Goal: Navigation & Orientation: Find specific page/section

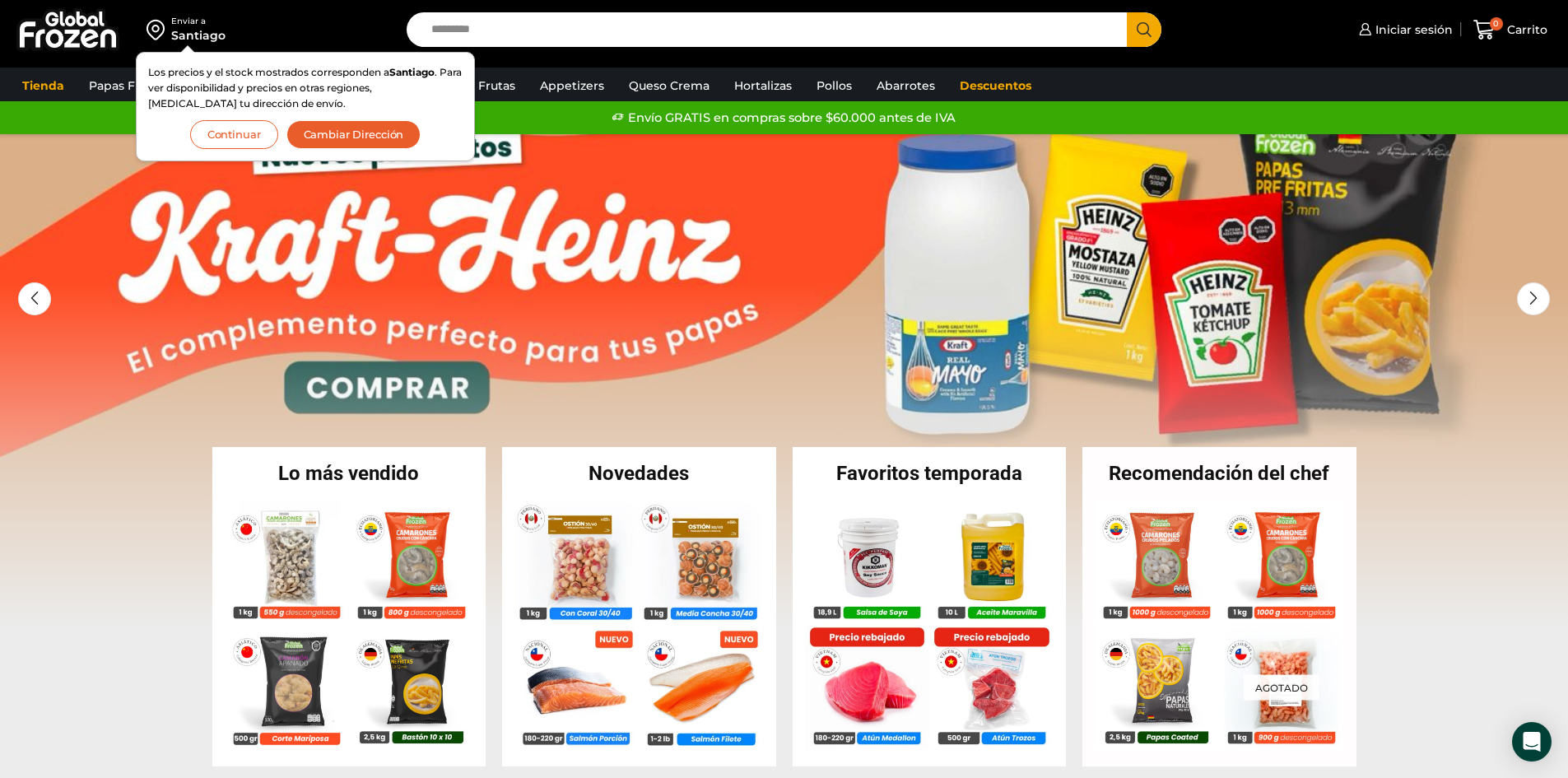
click at [212, 33] on div "Santiago" at bounding box center [198, 35] width 54 height 17
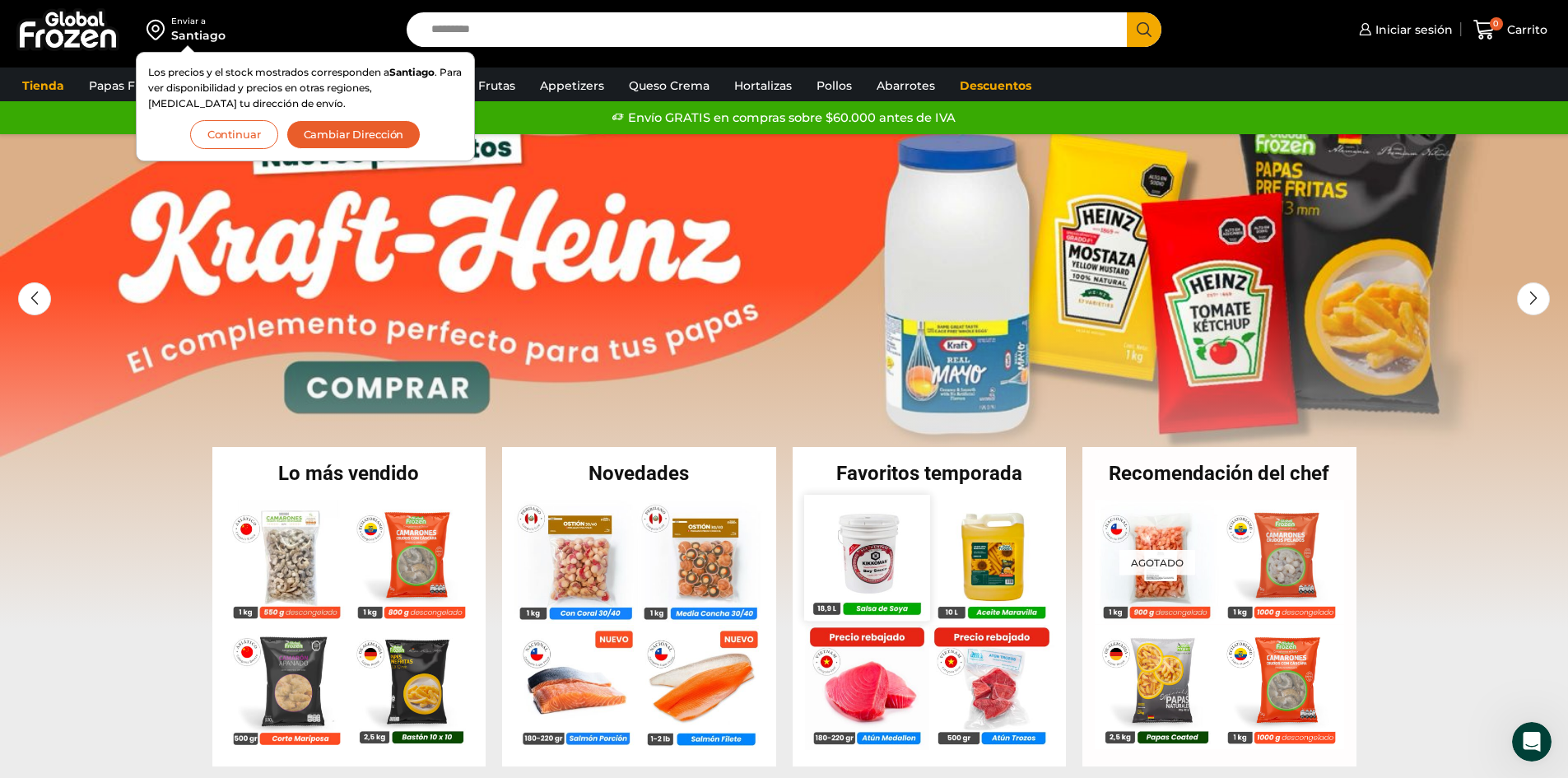
click at [855, 568] on img at bounding box center [866, 557] width 125 height 125
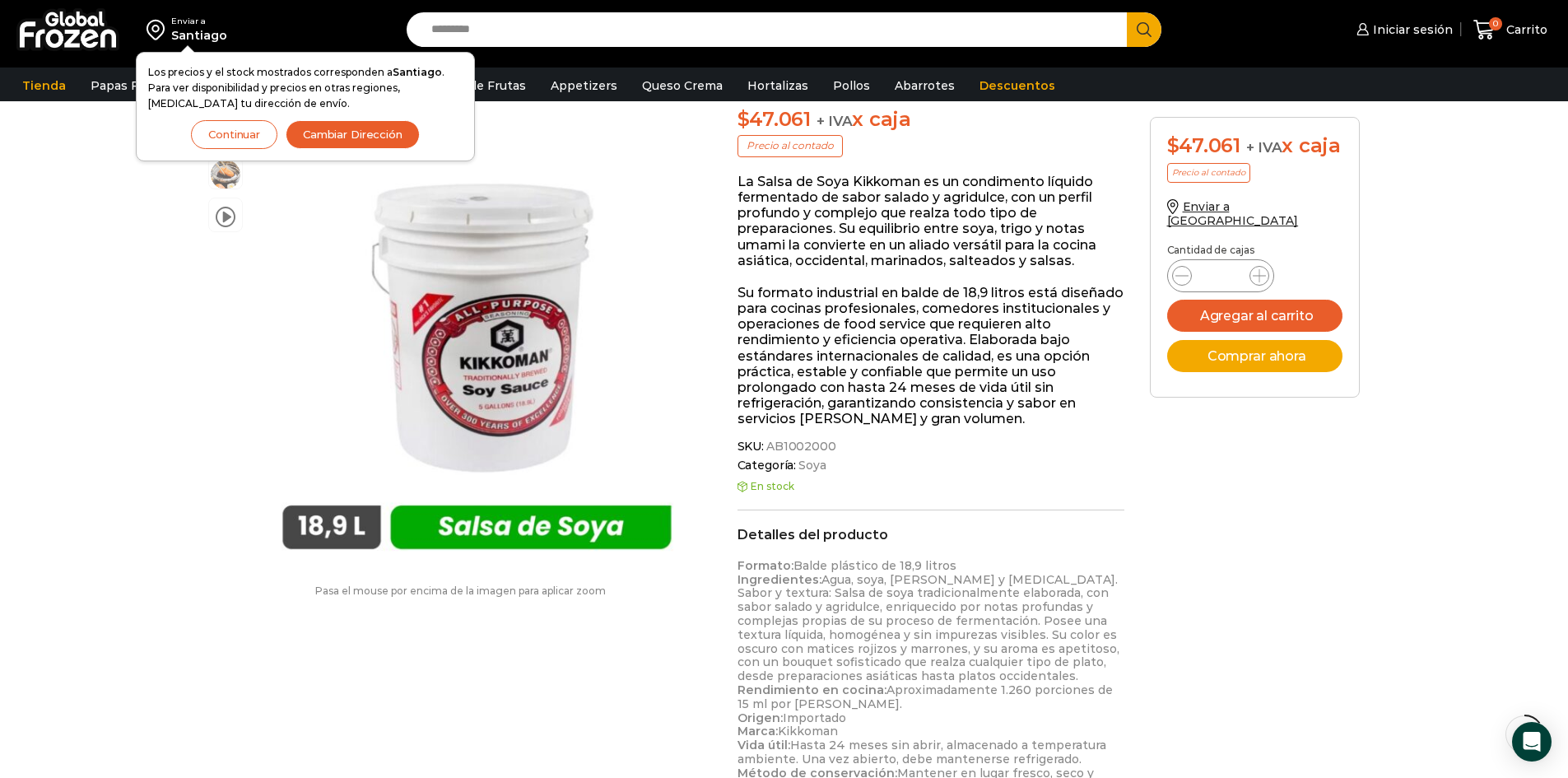
scroll to position [165, 0]
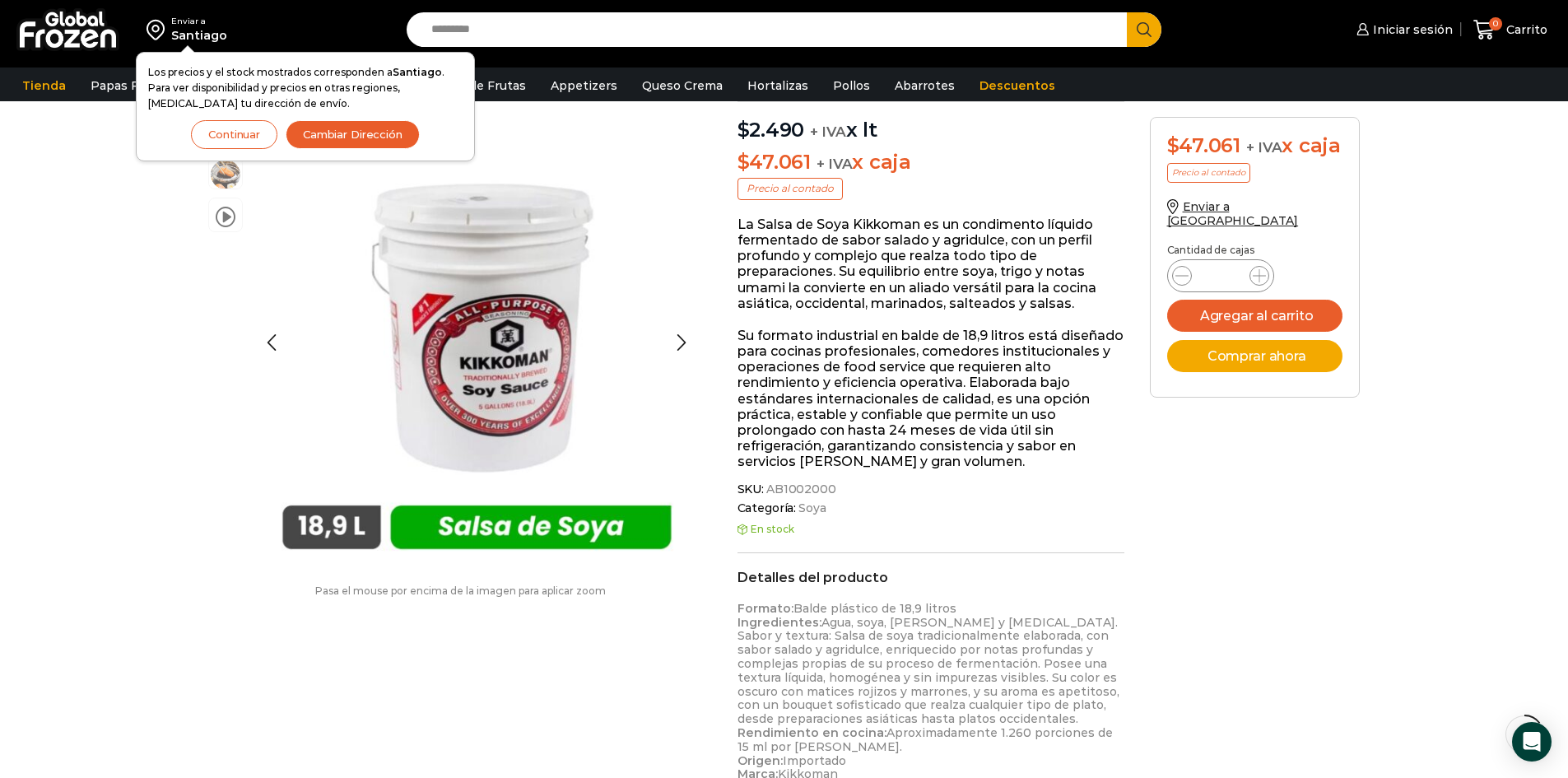
click at [209, 284] on div "video" at bounding box center [229, 342] width 43 height 452
click at [347, 127] on button "Cambiar Dirección" at bounding box center [353, 134] width 134 height 29
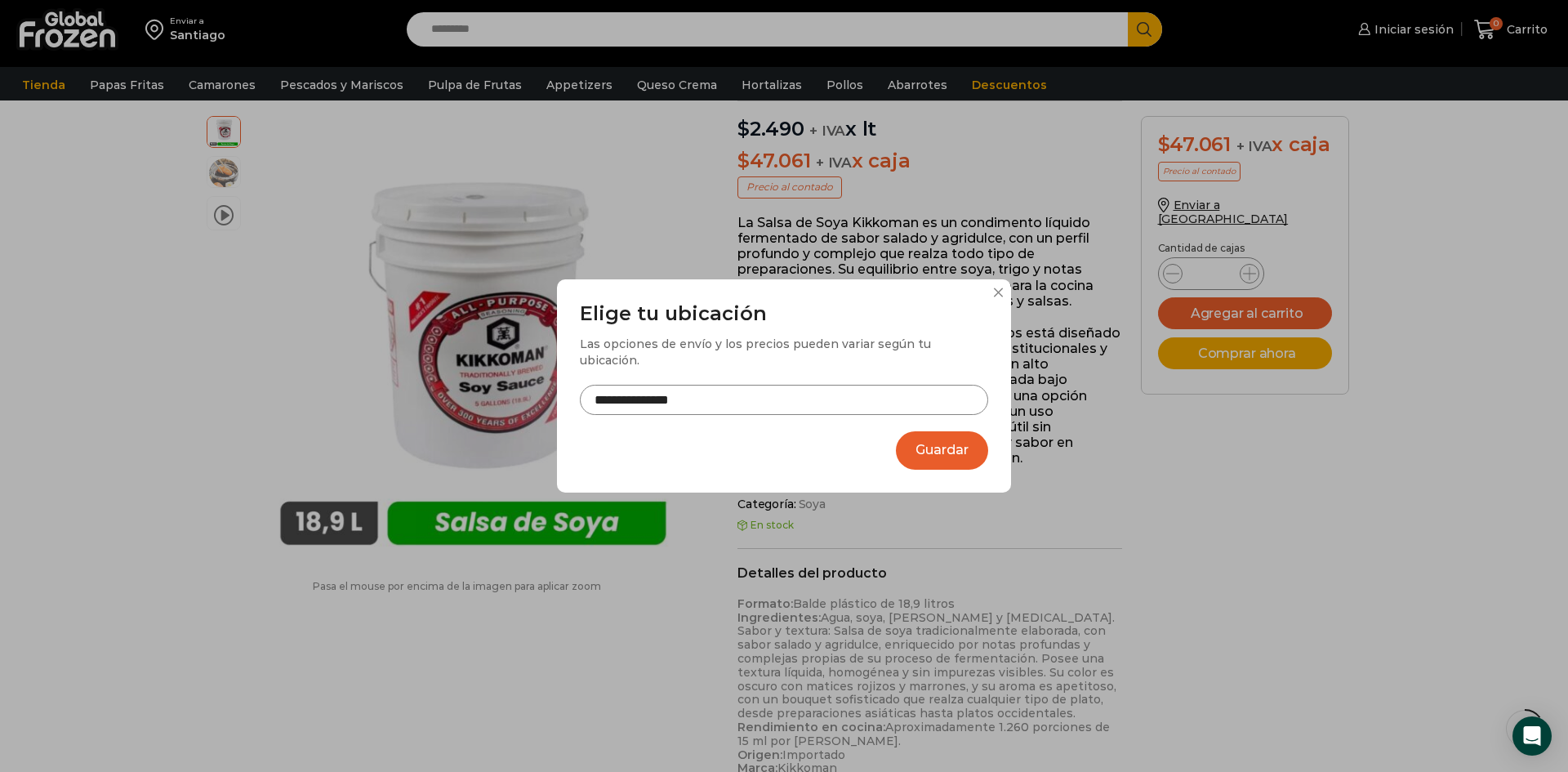
click at [702, 389] on input "**********" at bounding box center [783, 400] width 408 height 30
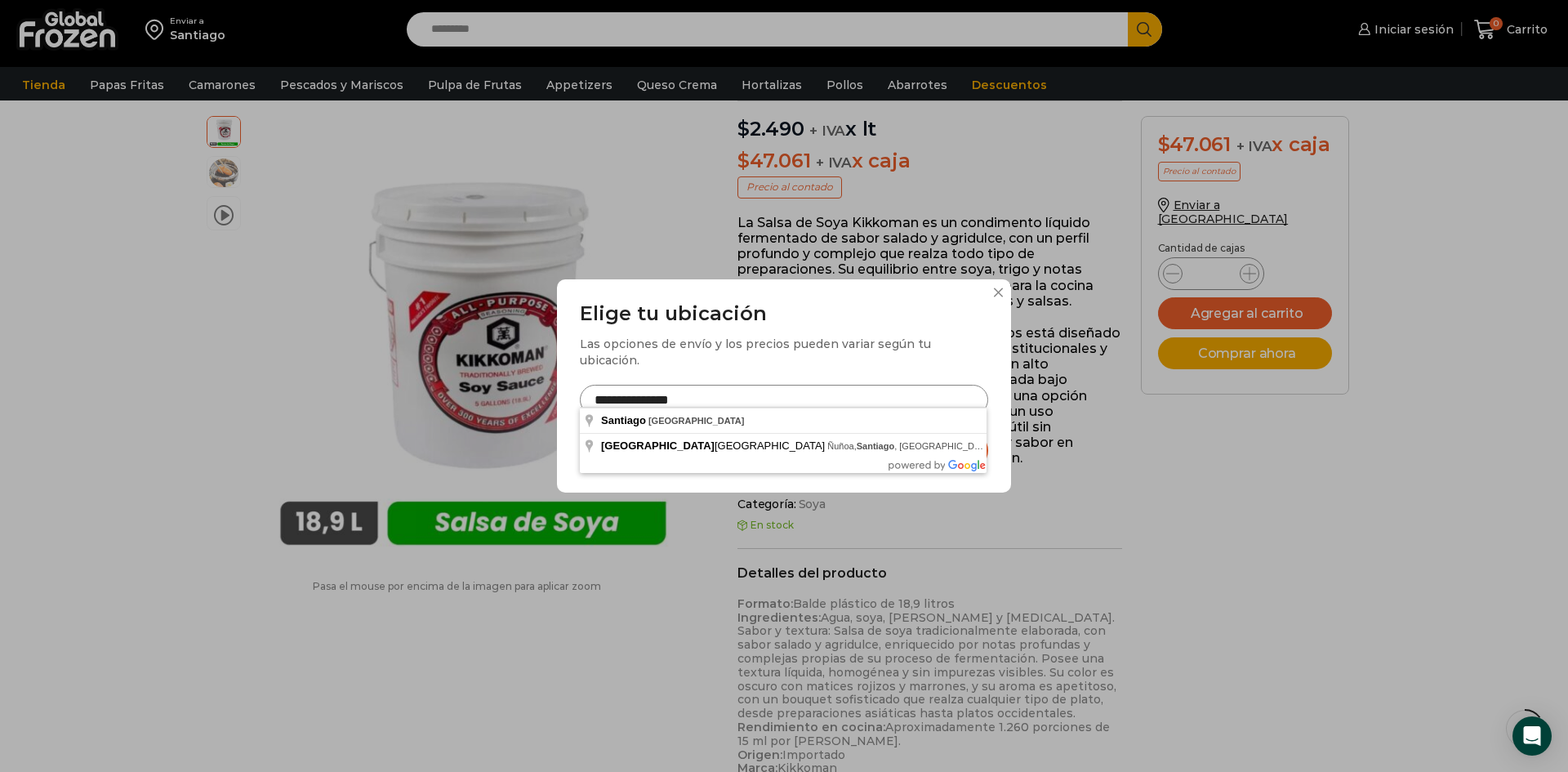
click at [743, 393] on input "**********" at bounding box center [783, 400] width 408 height 30
click at [1001, 297] on button at bounding box center [998, 293] width 10 height 10
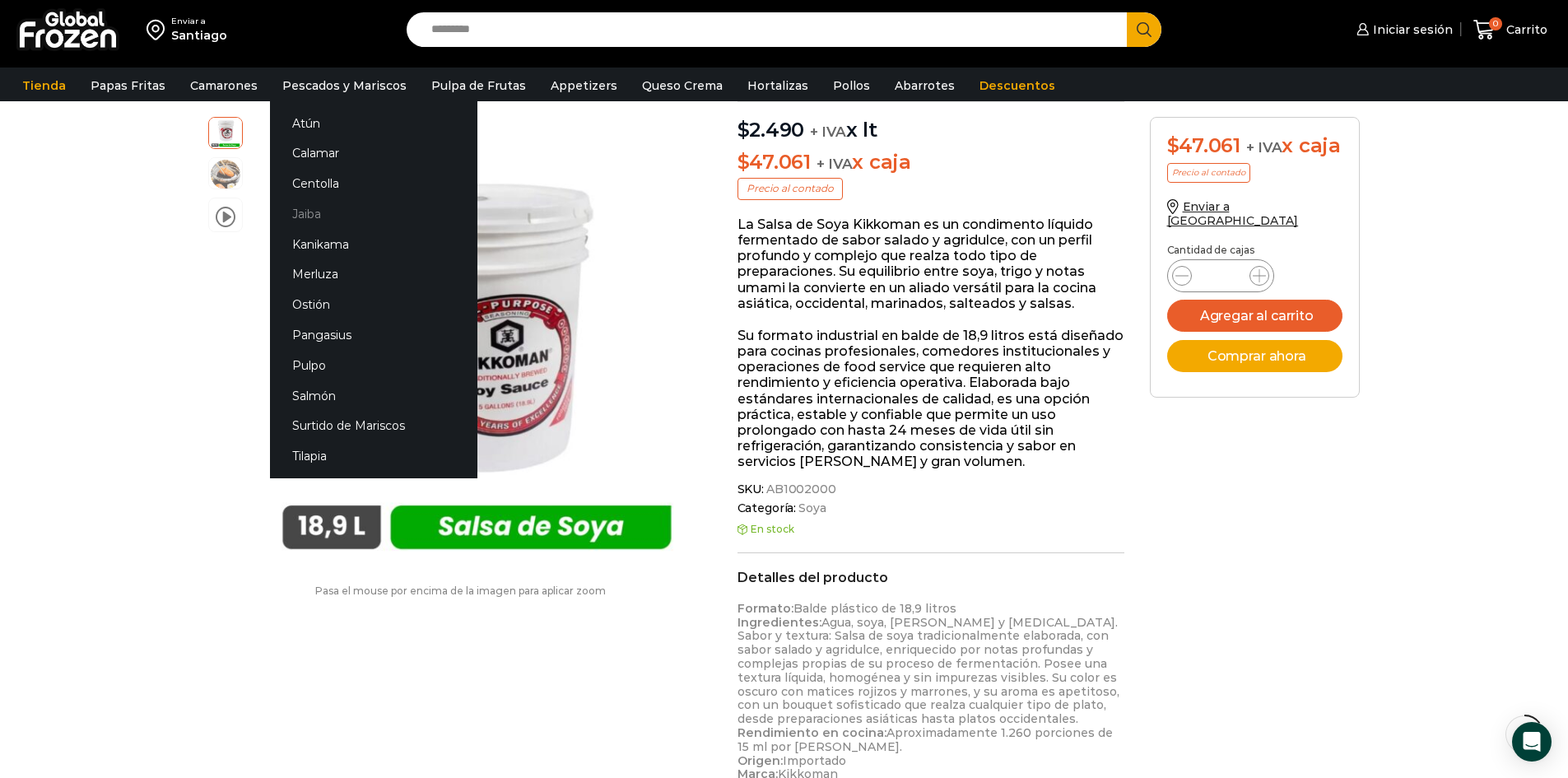
click at [296, 209] on link "Jaiba" at bounding box center [373, 214] width 207 height 30
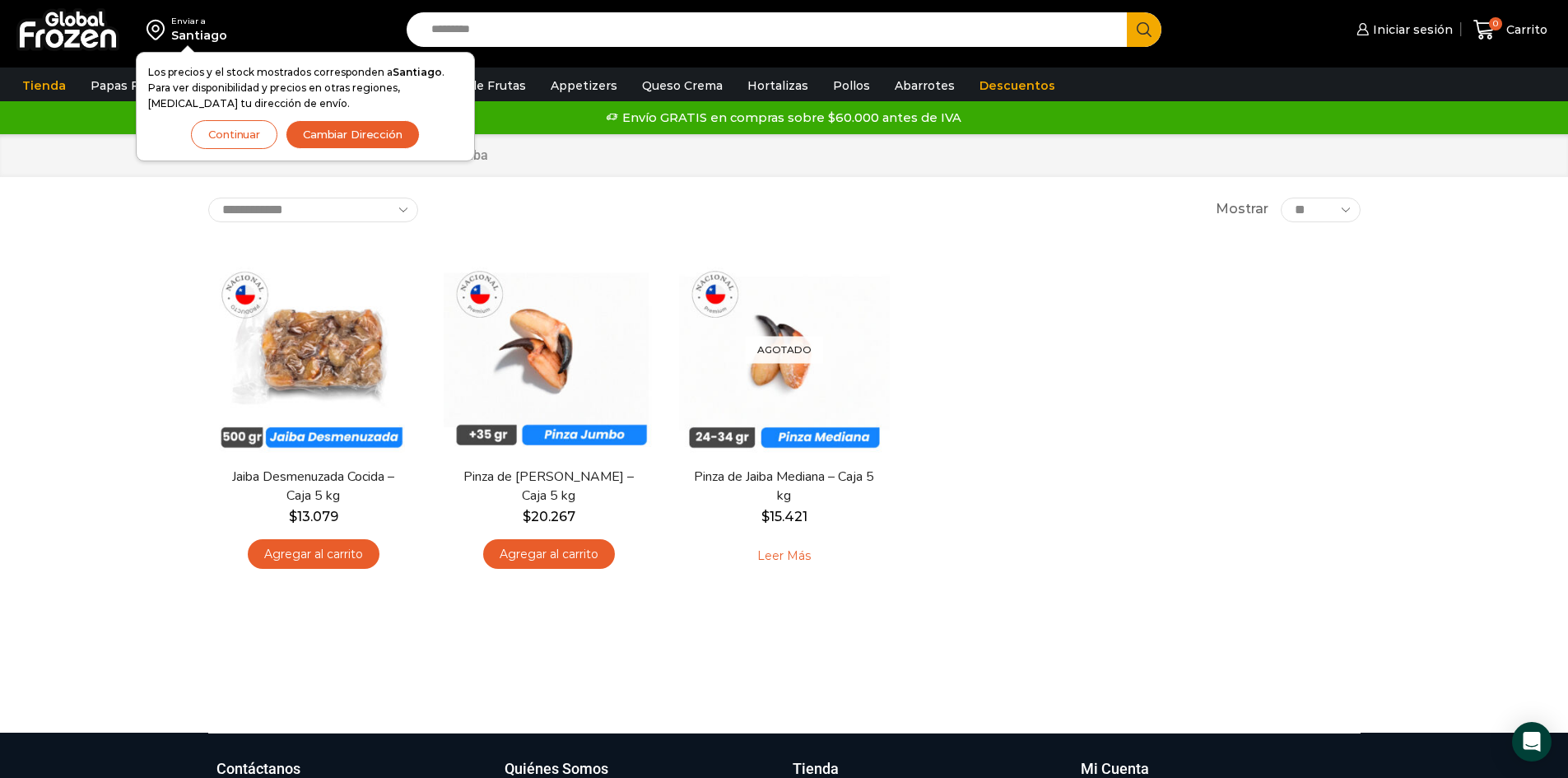
click at [251, 137] on button "Continuar" at bounding box center [234, 134] width 86 height 29
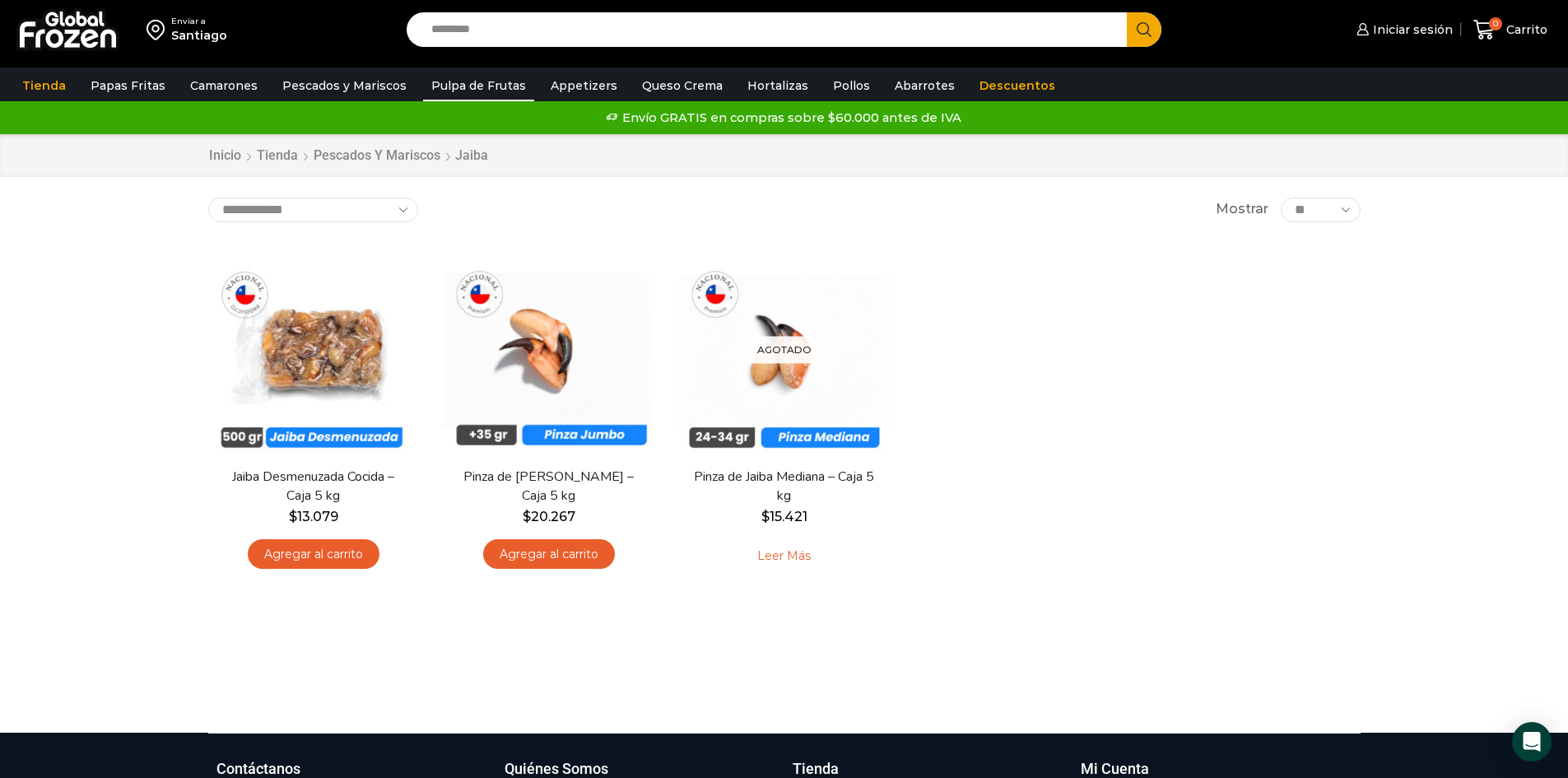
click at [436, 84] on link "Pulpa de Frutas" at bounding box center [479, 85] width 111 height 31
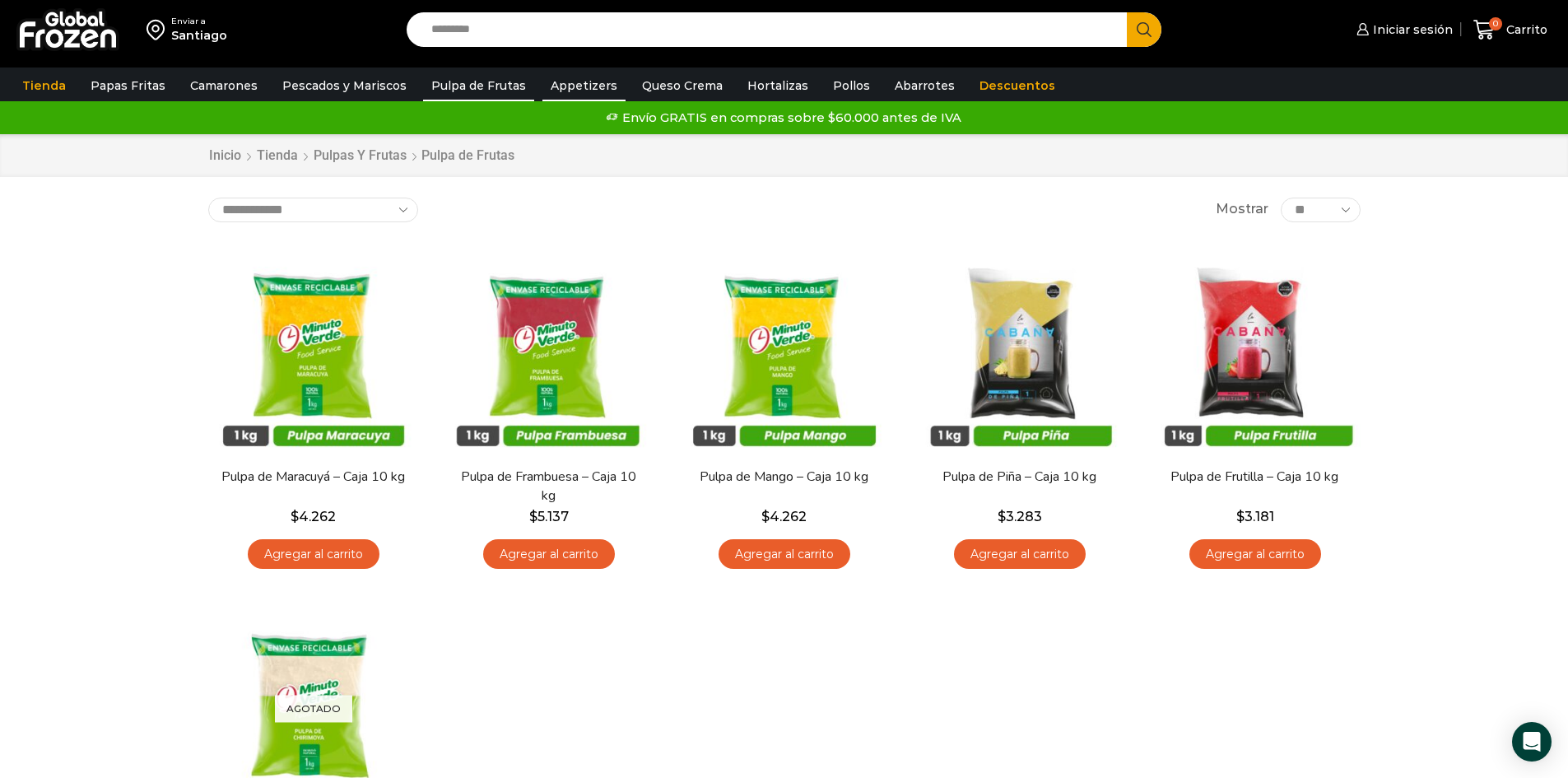
click at [551, 84] on link "Appetizers" at bounding box center [583, 85] width 83 height 31
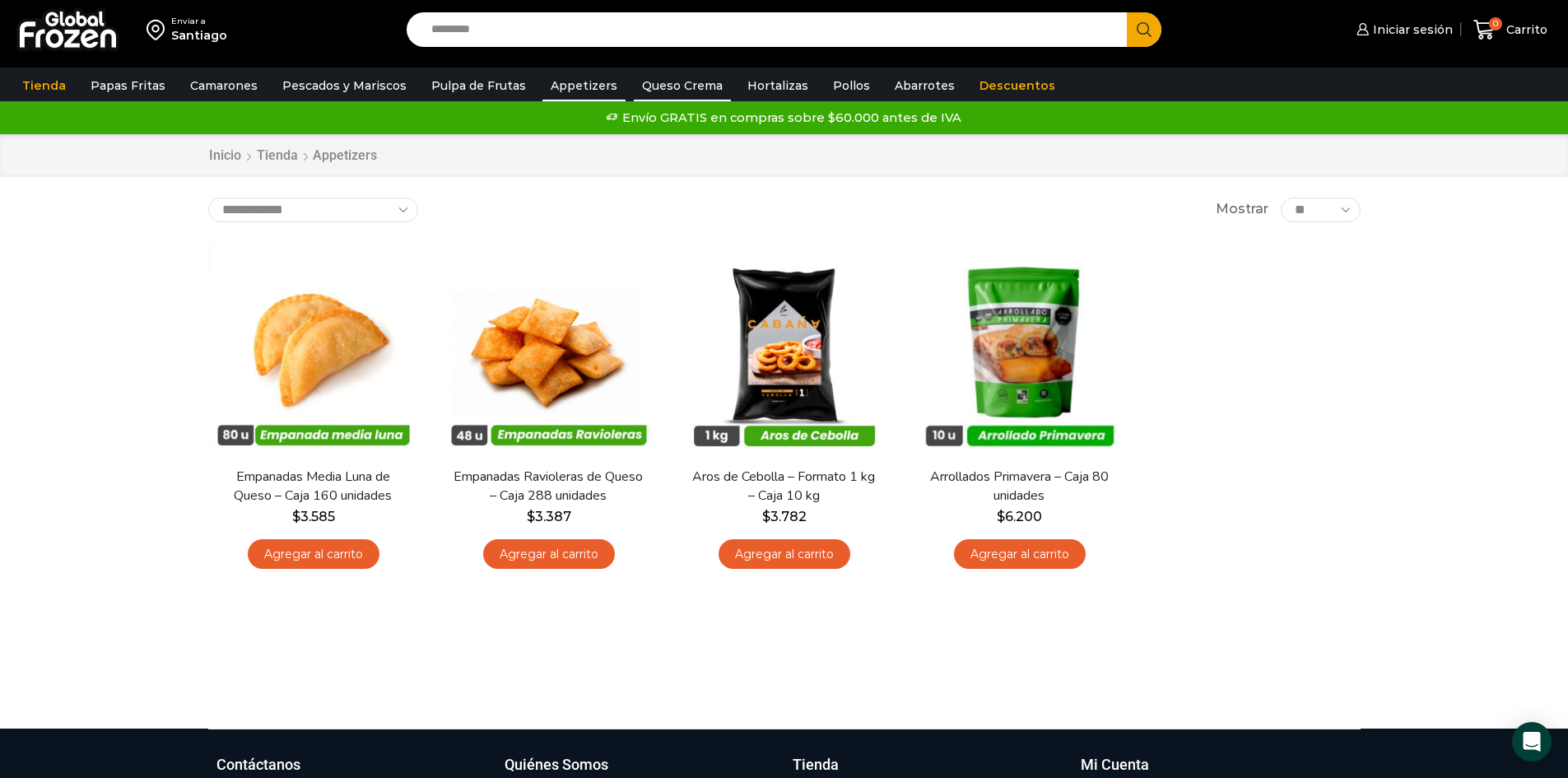
click at [670, 88] on link "Queso Crema" at bounding box center [682, 85] width 97 height 31
